Goal: Transaction & Acquisition: Purchase product/service

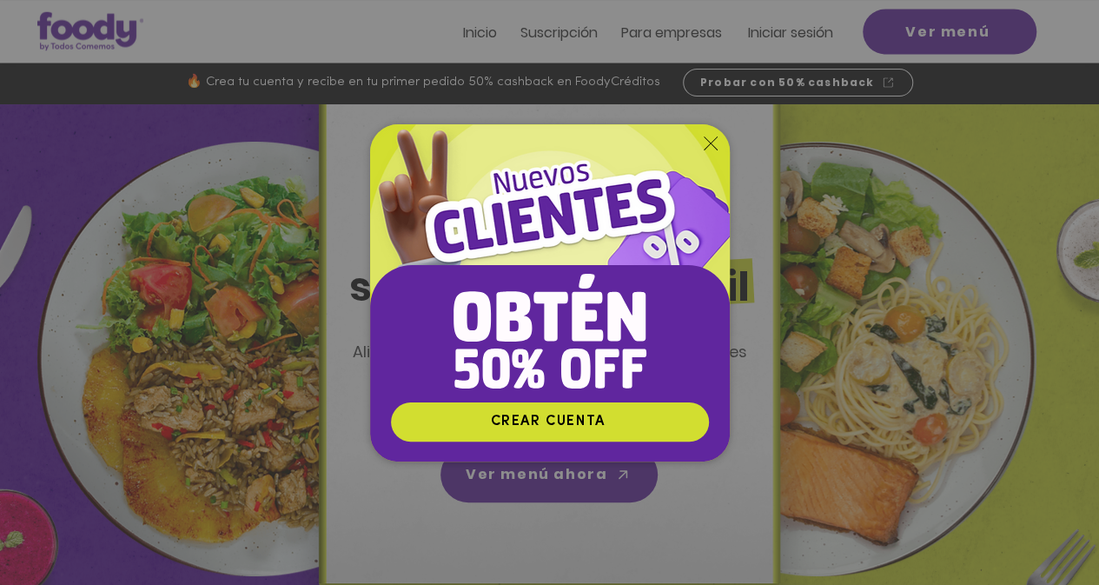
click at [63, 492] on div "Nuevos suscriptores 50% off" at bounding box center [549, 292] width 1099 height 585
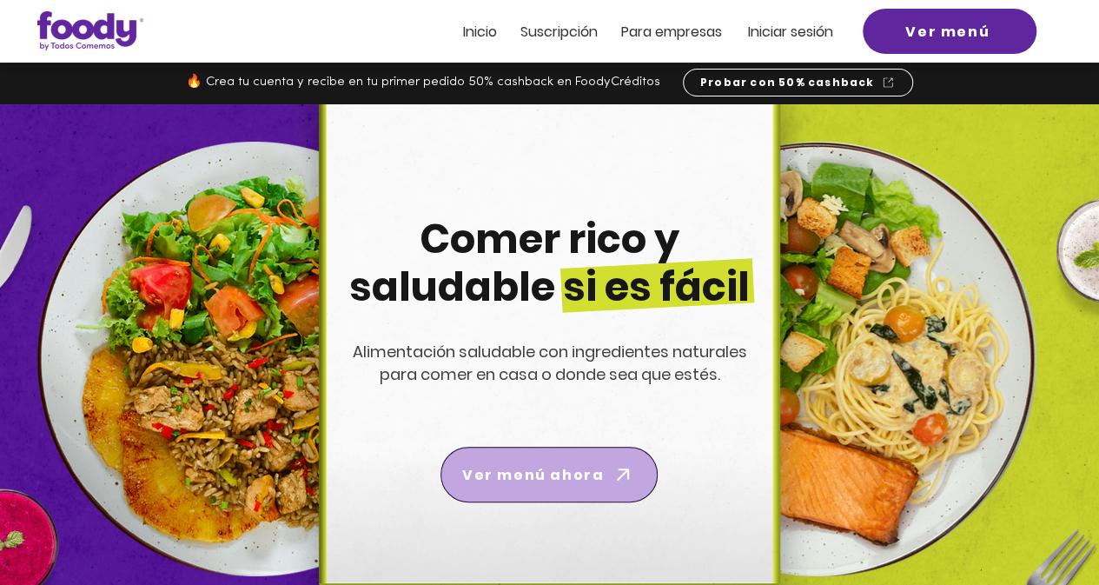
click at [588, 478] on span "Ver menú ahora" at bounding box center [533, 475] width 142 height 22
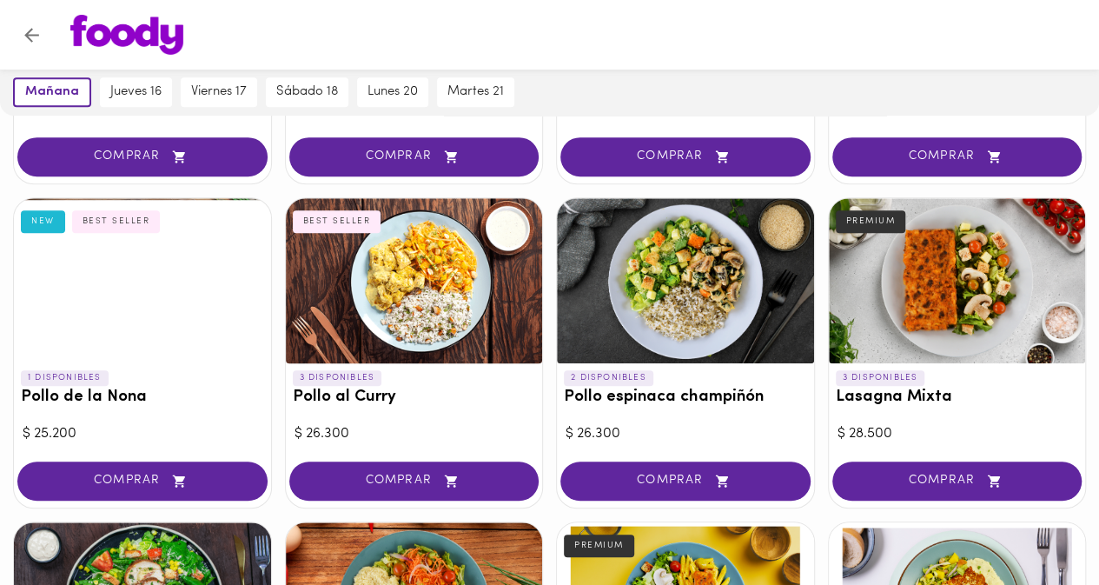
scroll to position [186, 0]
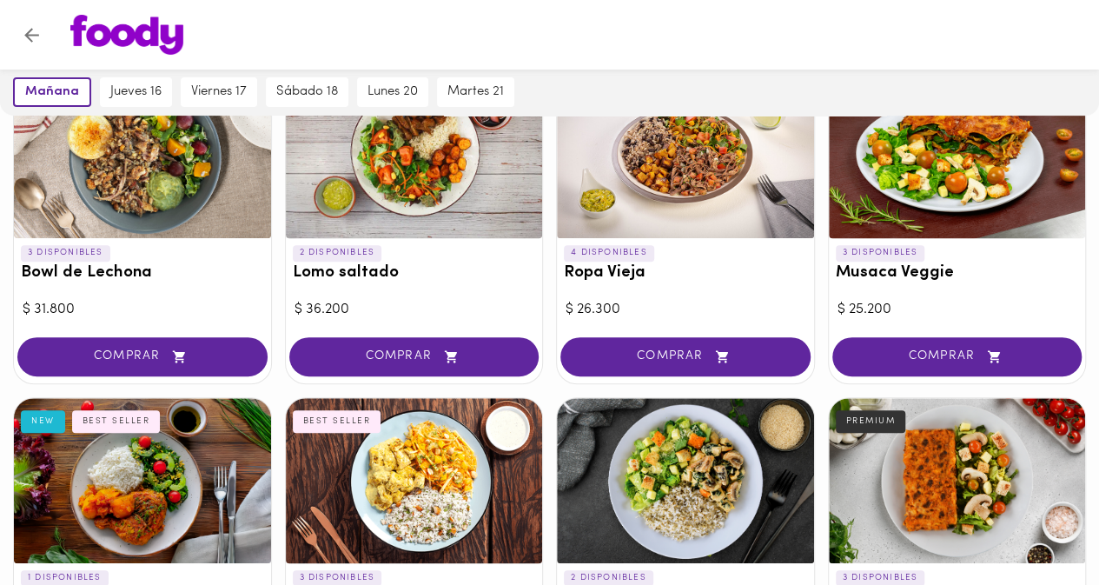
click at [38, 29] on icon "Volver" at bounding box center [32, 35] width 22 height 22
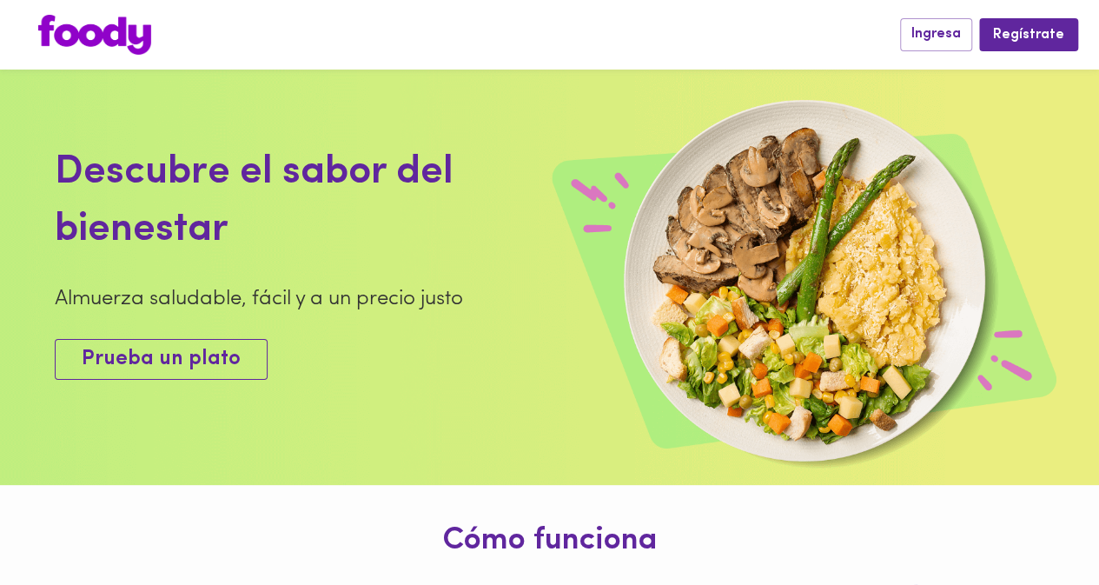
click at [211, 347] on span "Prueba un plato" at bounding box center [161, 359] width 159 height 25
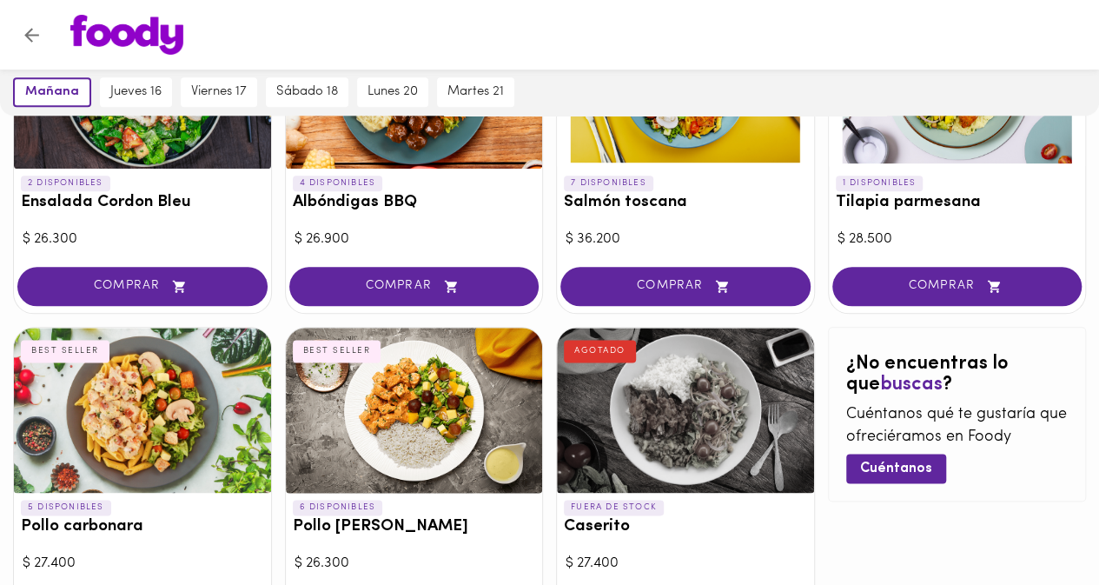
scroll to position [1055, 0]
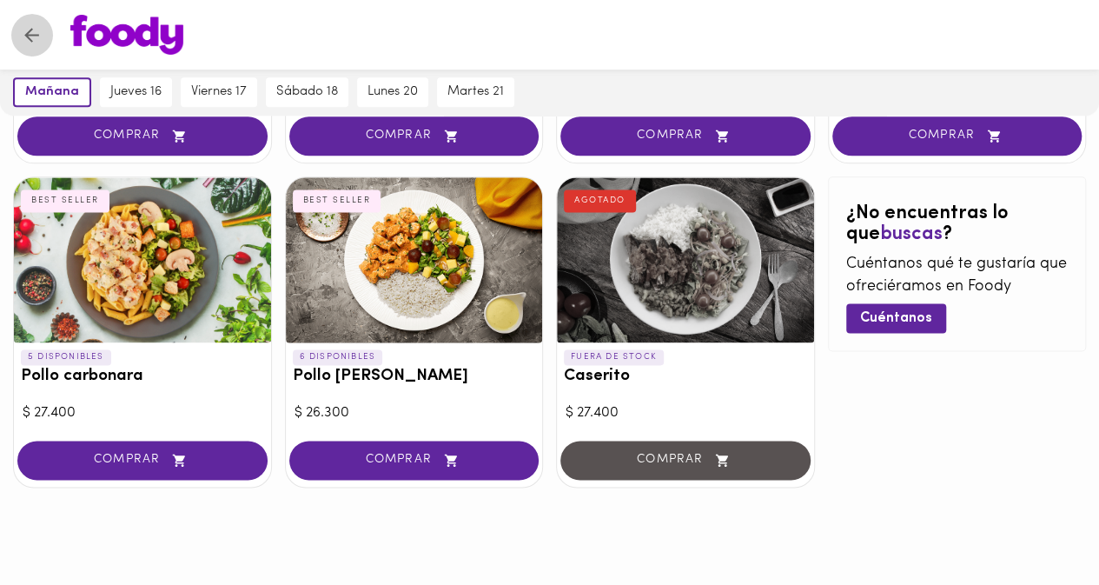
click at [22, 34] on icon "Volver" at bounding box center [32, 35] width 22 height 22
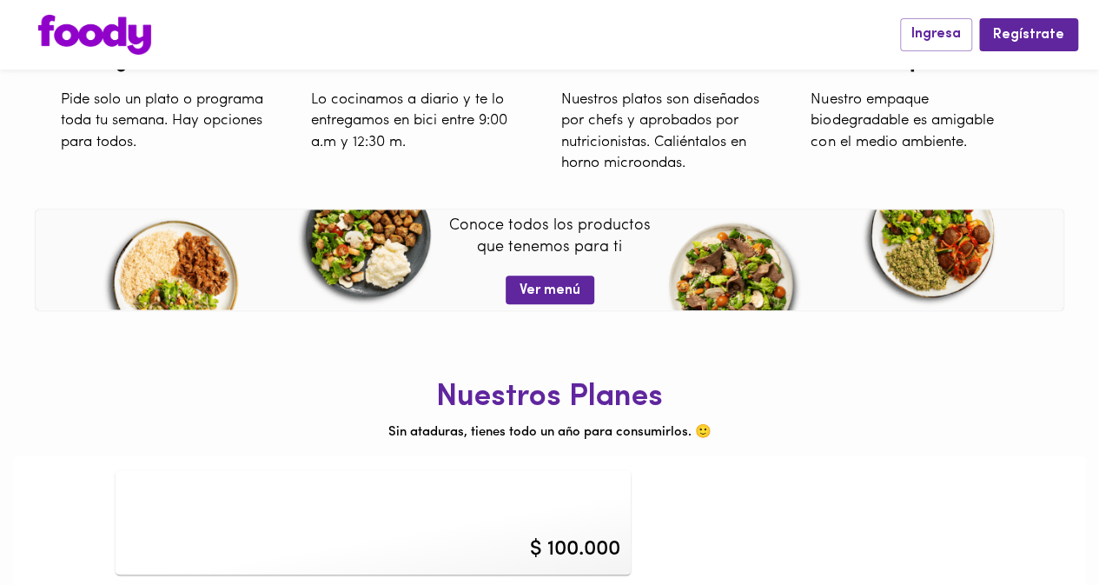
scroll to position [650, 0]
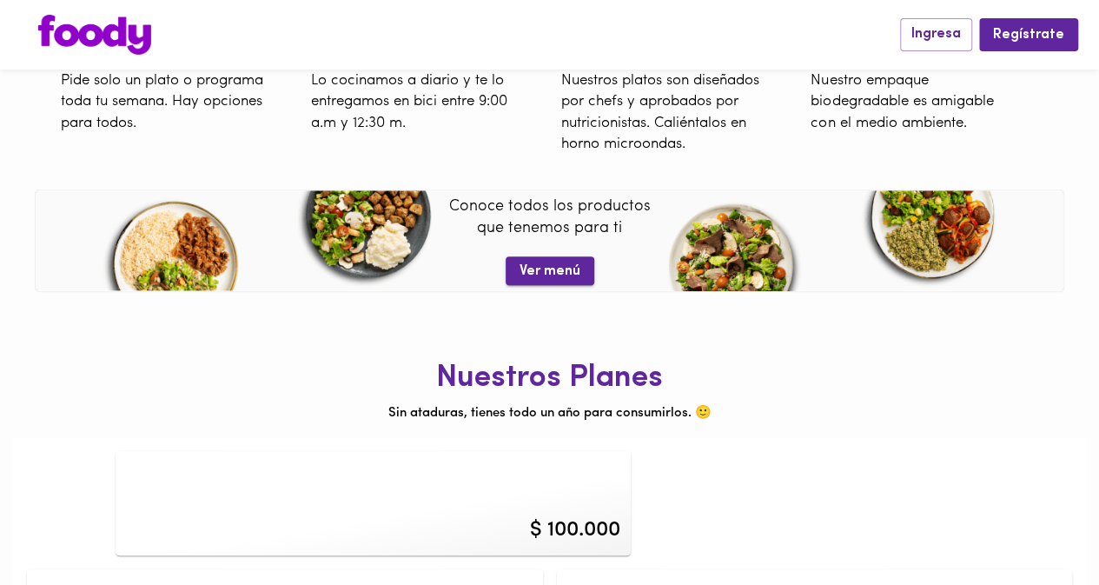
click at [553, 273] on span "Ver menú" at bounding box center [549, 271] width 61 height 17
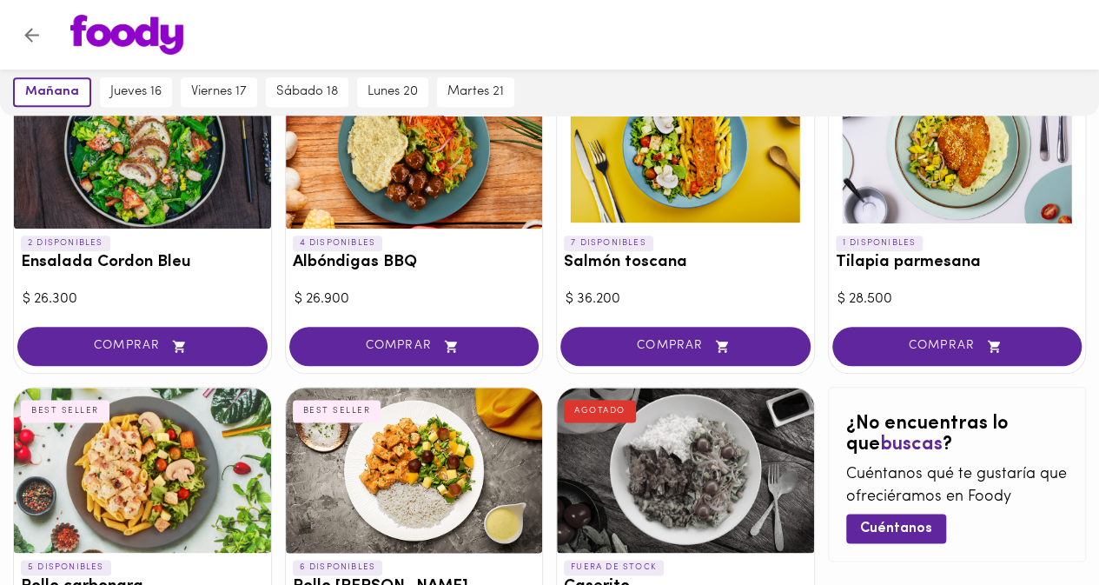
scroll to position [1055, 0]
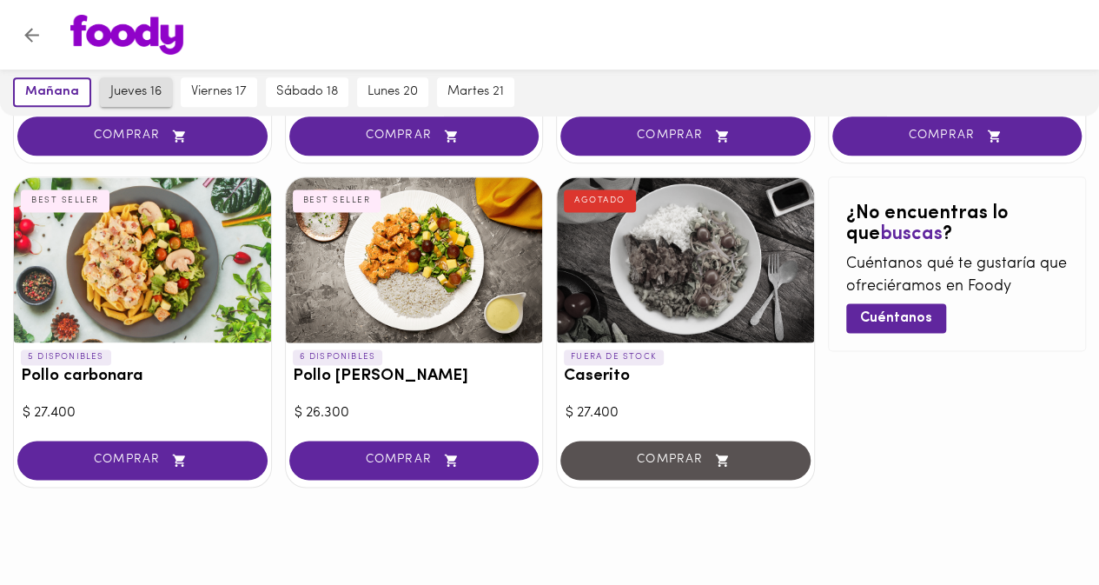
click at [106, 91] on button "jueves 16" at bounding box center [136, 92] width 72 height 30
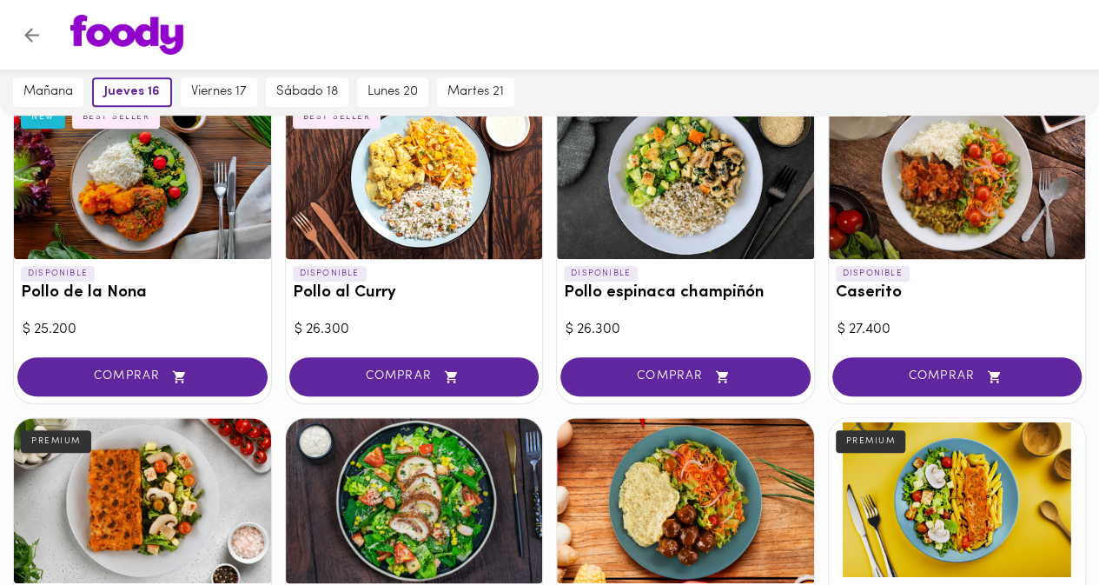
scroll to position [99, 0]
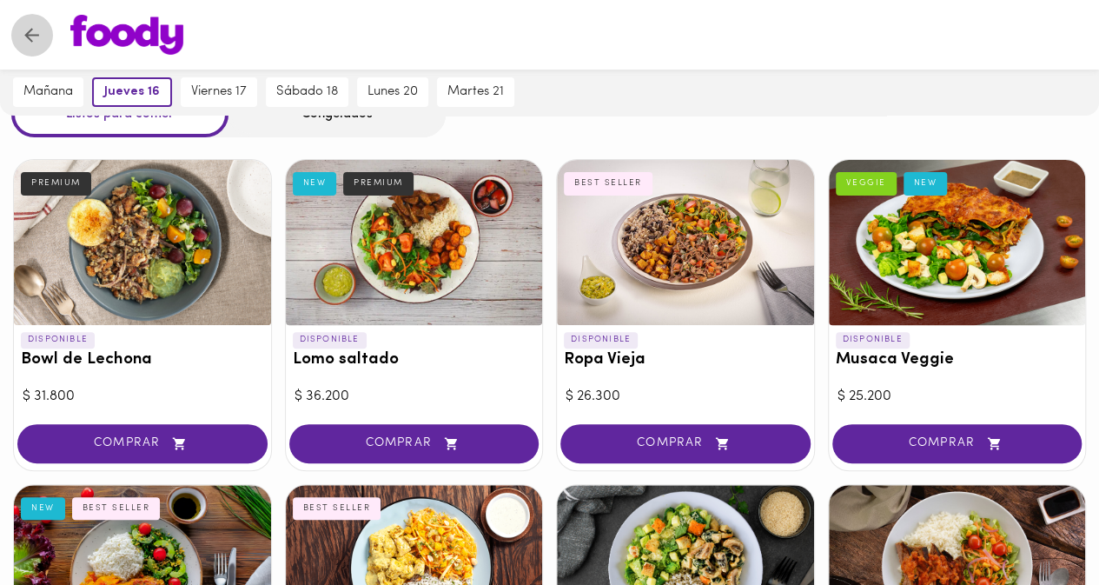
click at [35, 43] on icon "Volver" at bounding box center [32, 35] width 22 height 22
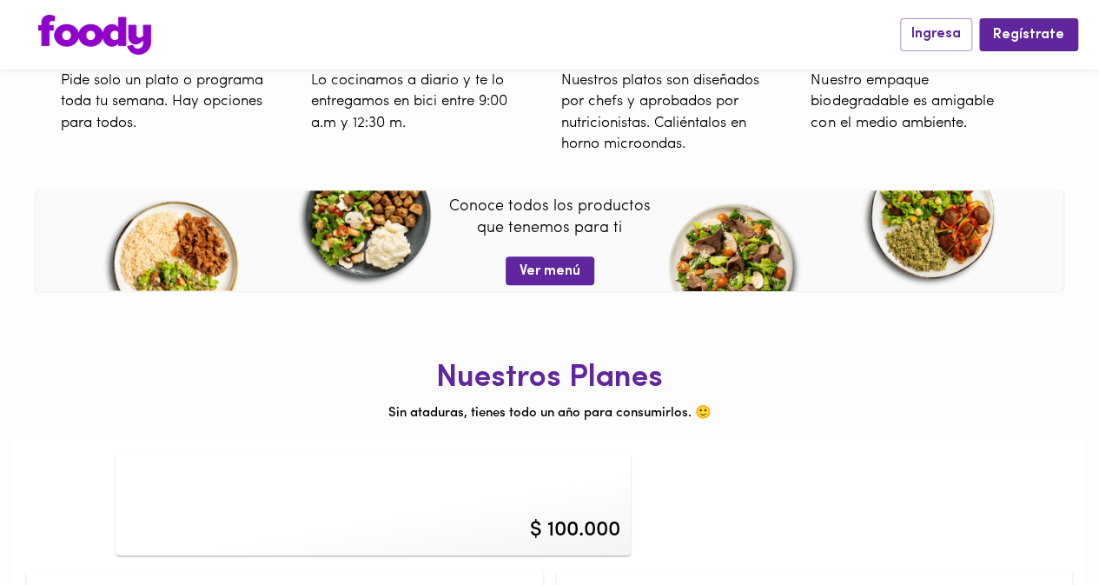
scroll to position [650, 0]
click at [572, 266] on span "Ver menú" at bounding box center [549, 271] width 61 height 17
